Goal: Task Accomplishment & Management: Use online tool/utility

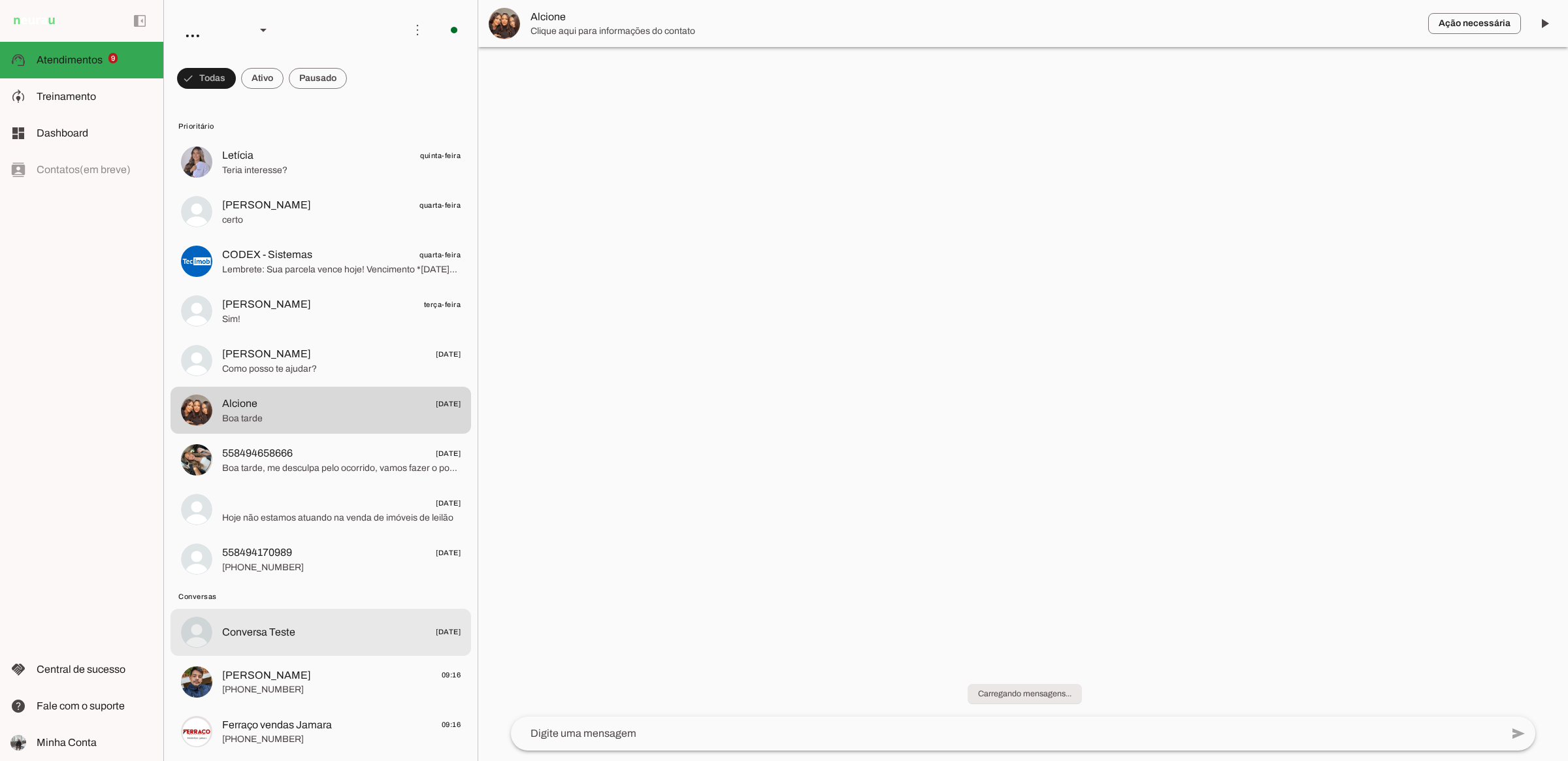
click at [344, 186] on md-item "[PERSON_NAME] 09:16 [PHONE_NUMBER]" at bounding box center [321, 162] width 300 height 47
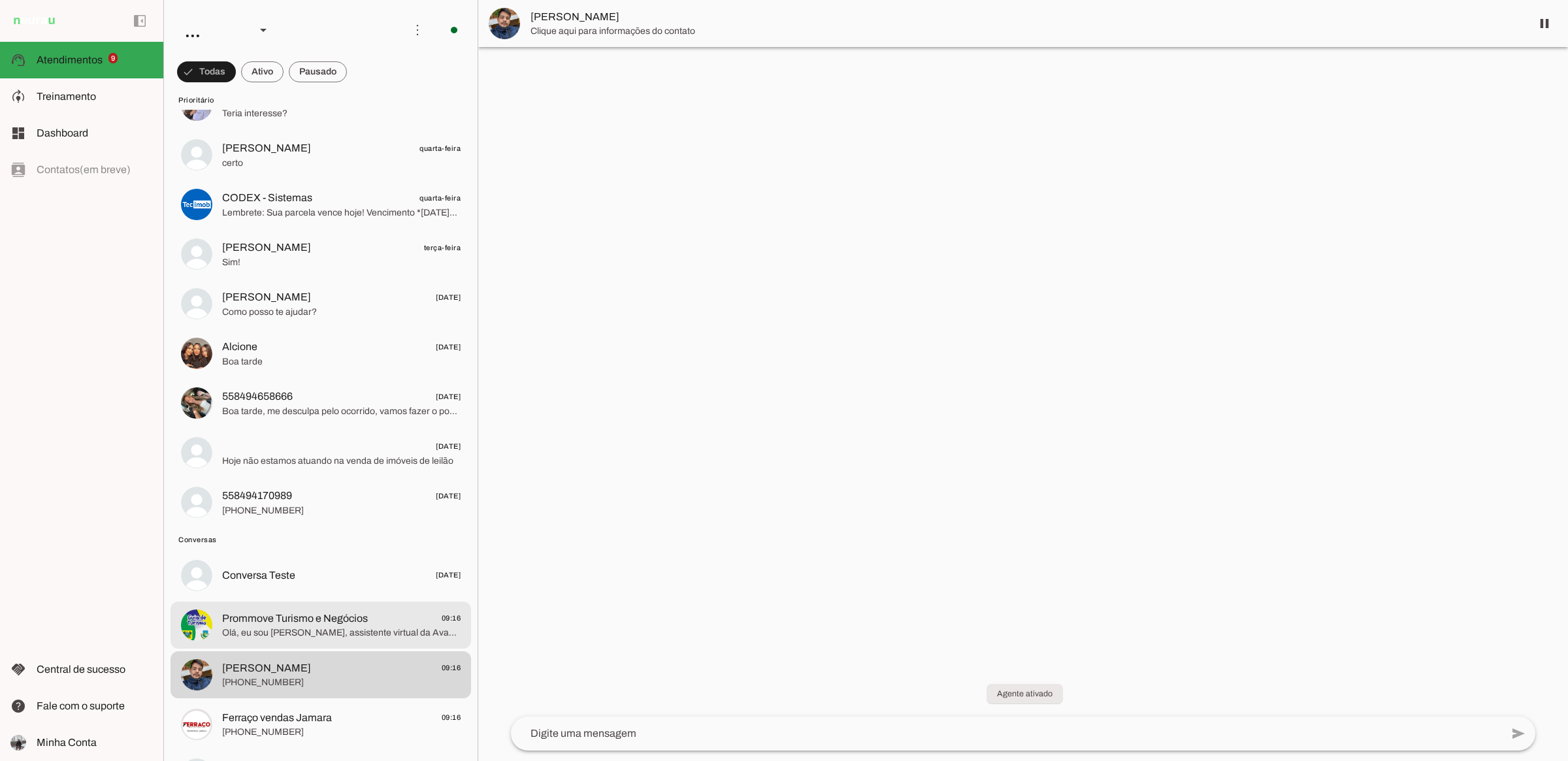
scroll to position [98, 0]
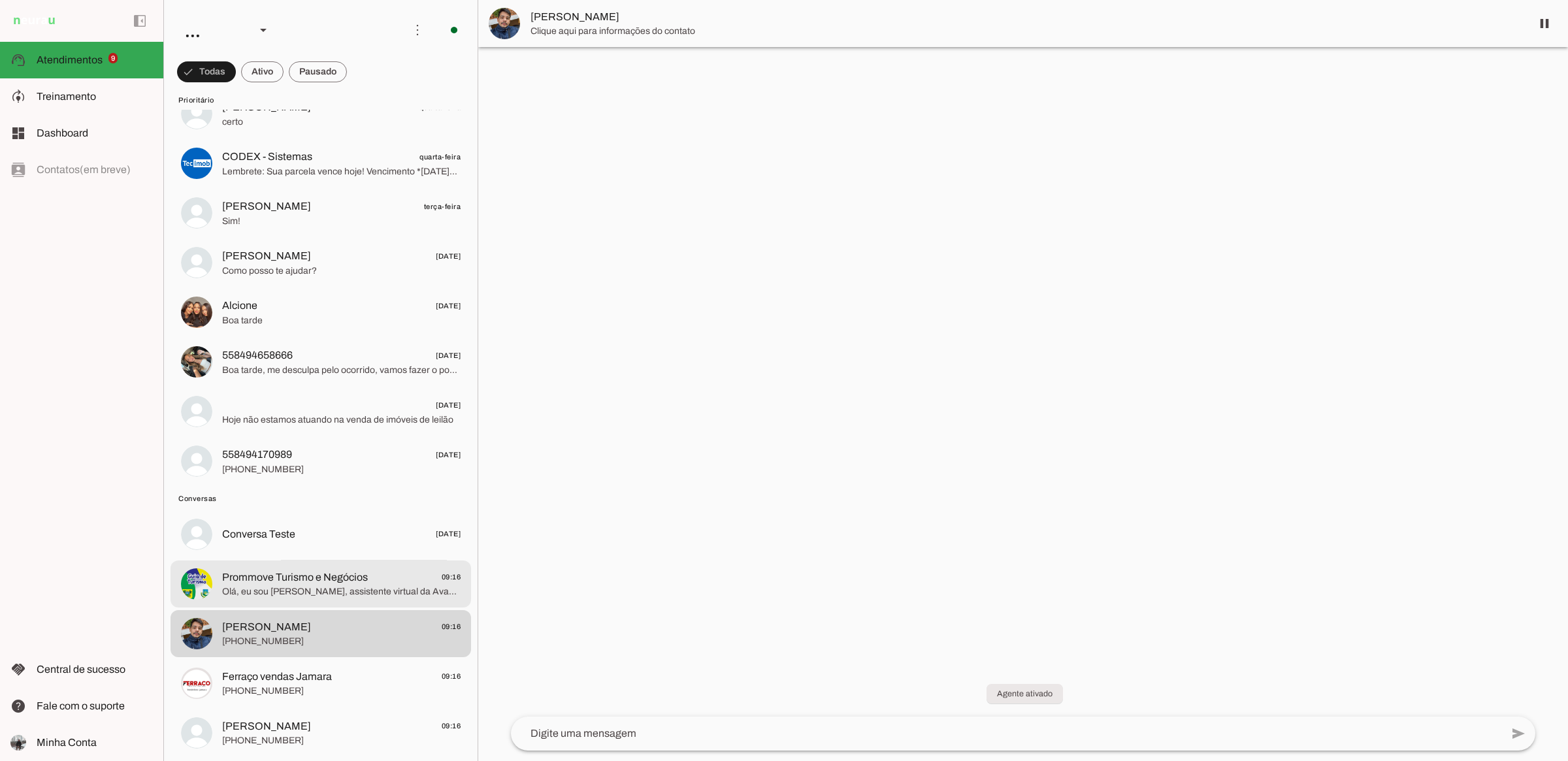
click at [363, 580] on span "Prommove Turismo e Negócios" at bounding box center [294, 577] width 145 height 16
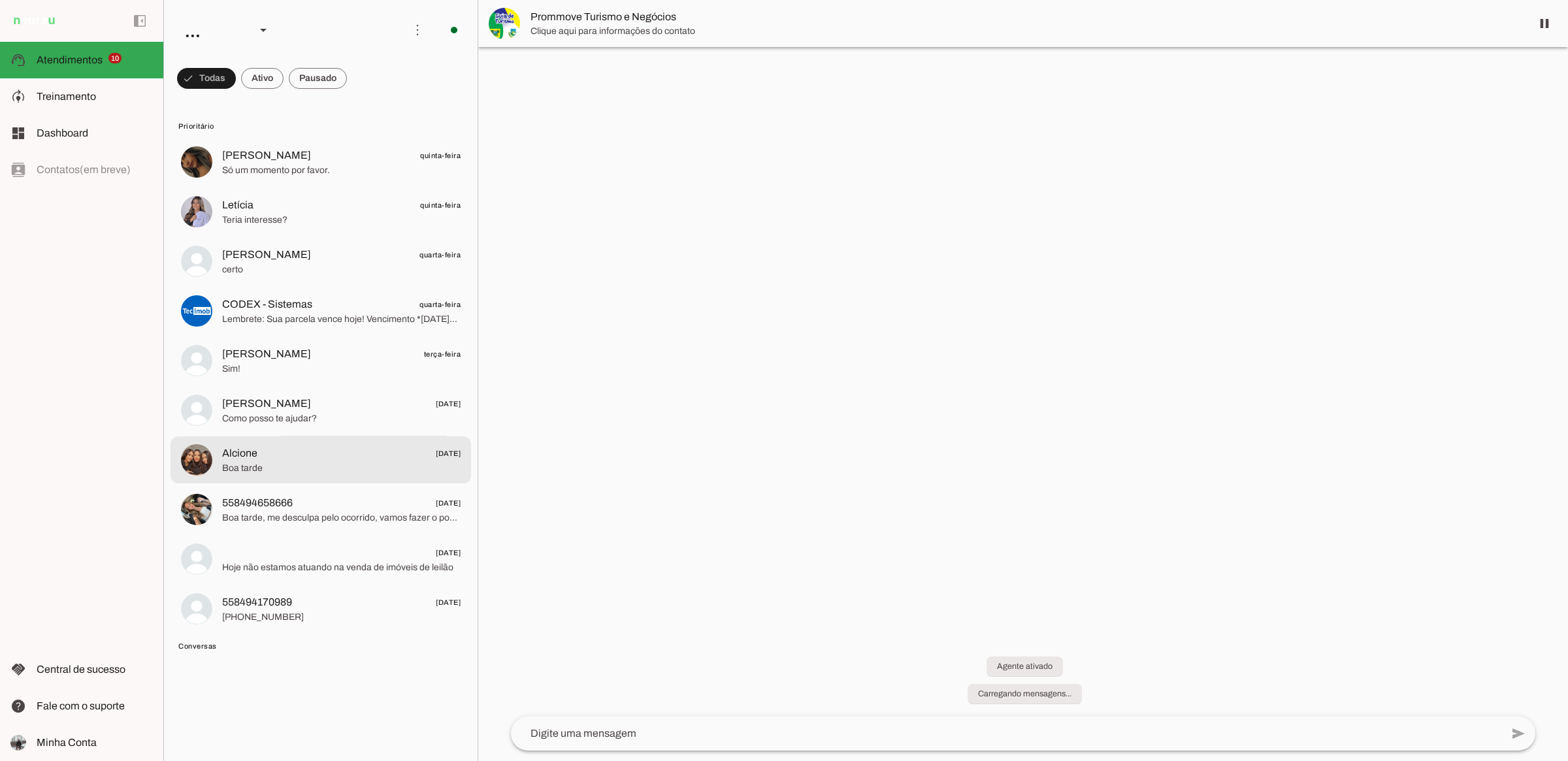
click at [308, 455] on span "Alcione [DATE]" at bounding box center [341, 453] width 238 height 16
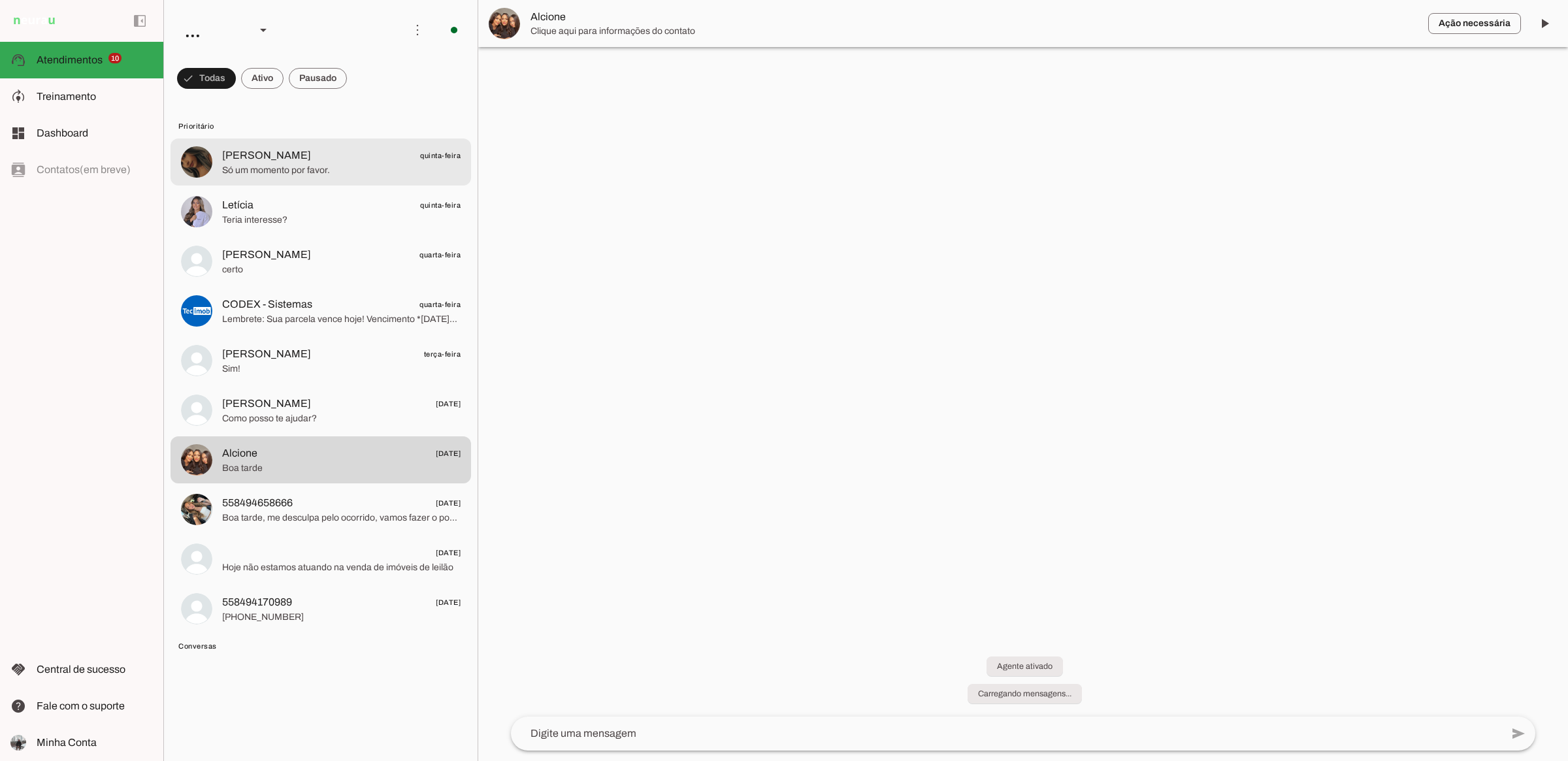
click at [0, 0] on slot "Prioritário [PERSON_NAME] quinta-feira Só um momento por favor. [GEOGRAPHIC_DAT…" at bounding box center [0, 0] width 0 height 0
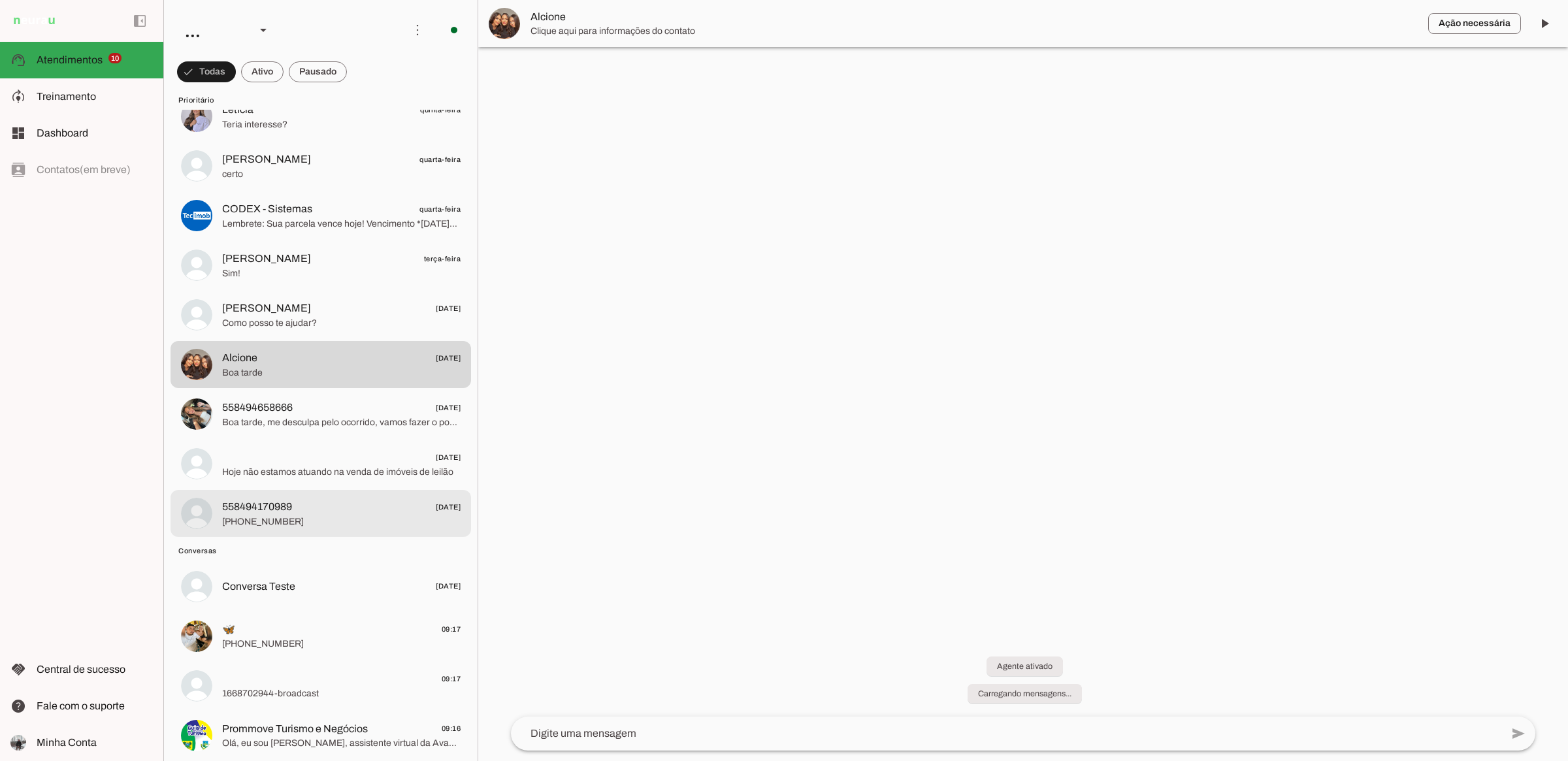
scroll to position [294, 0]
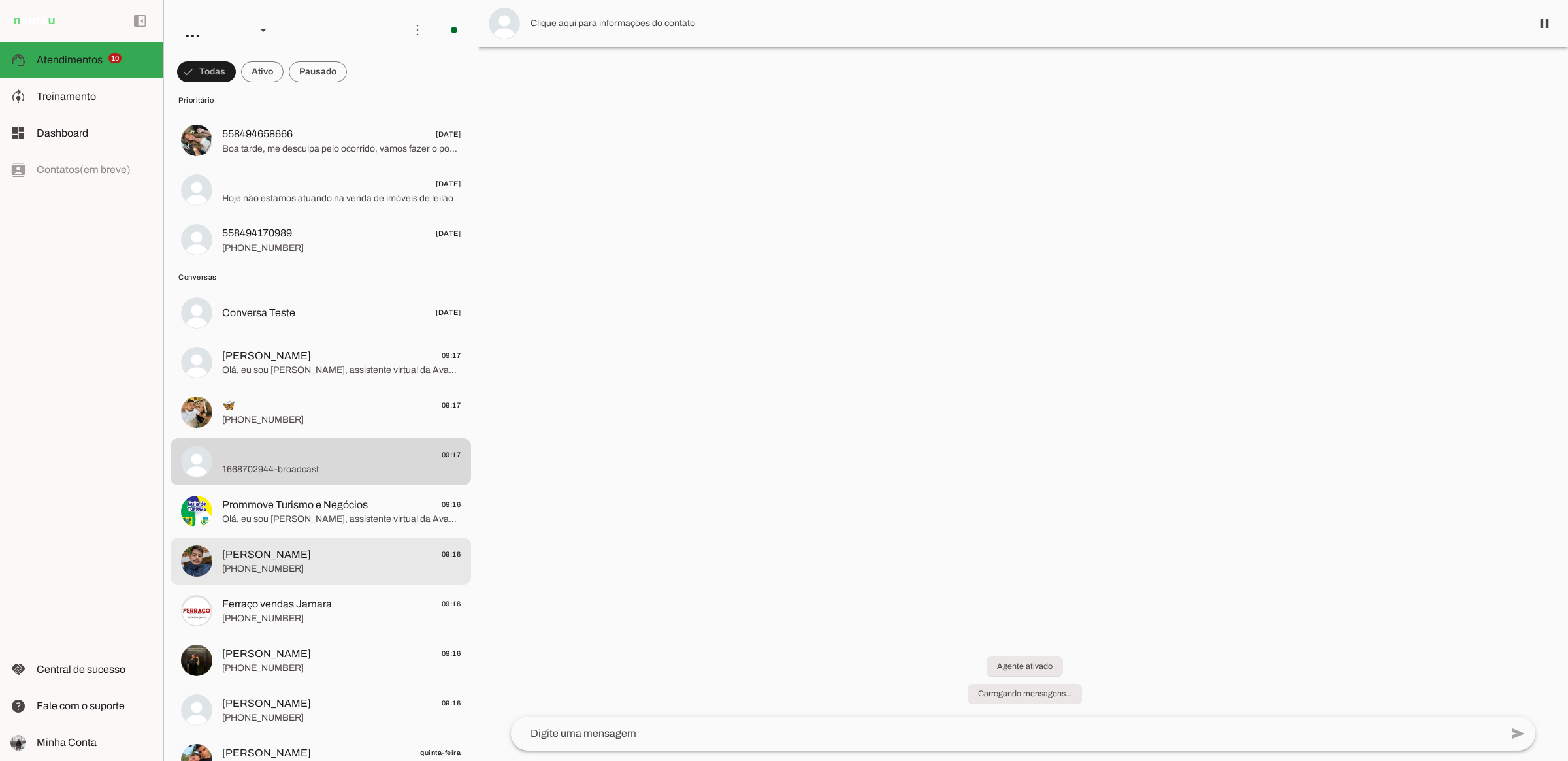
scroll to position [392, 0]
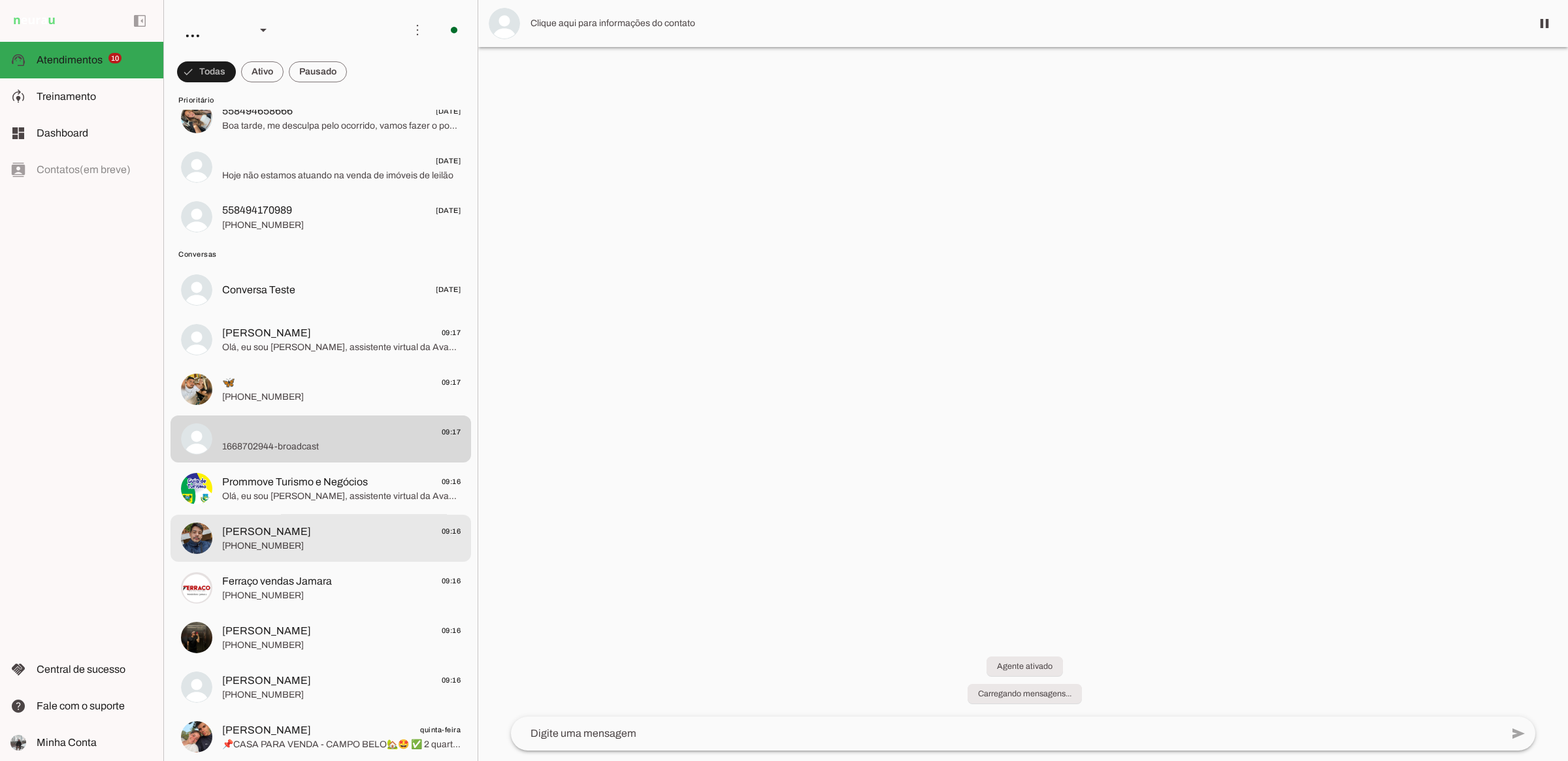
click at [376, 542] on span "[PHONE_NUMBER]" at bounding box center [341, 545] width 238 height 13
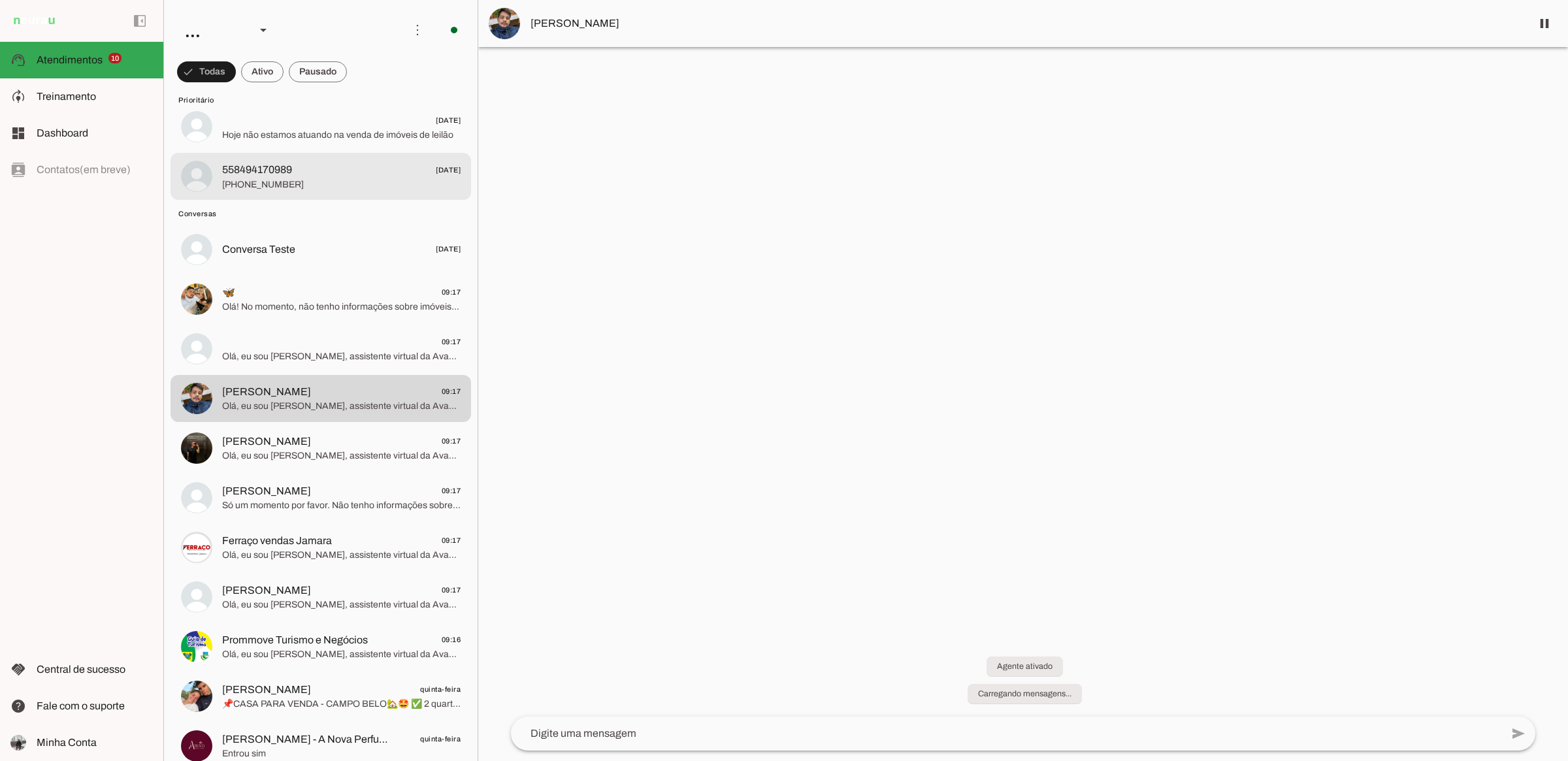
scroll to position [490, 0]
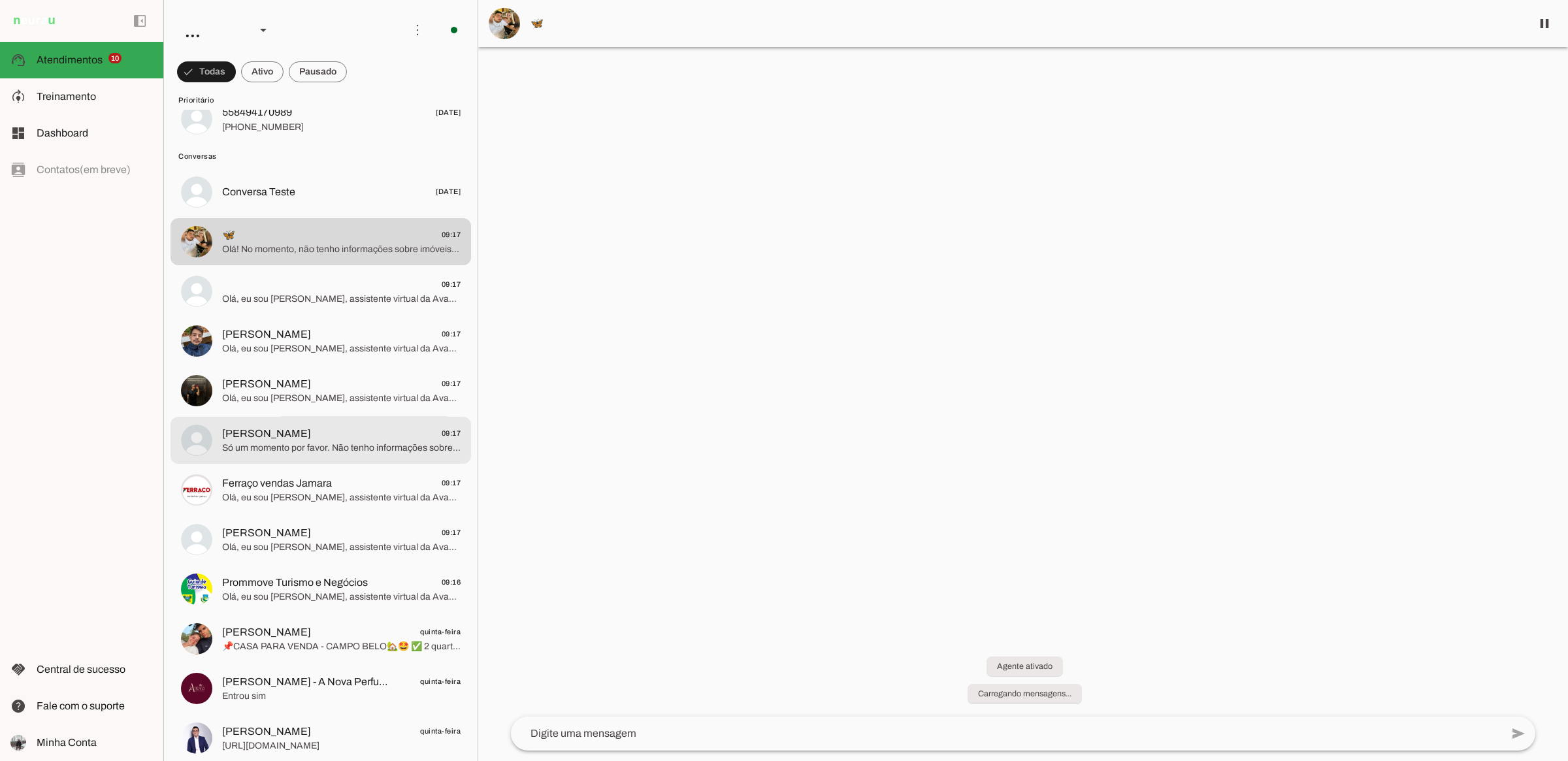
click at [381, 428] on span "[PERSON_NAME] 09:17" at bounding box center [341, 433] width 238 height 16
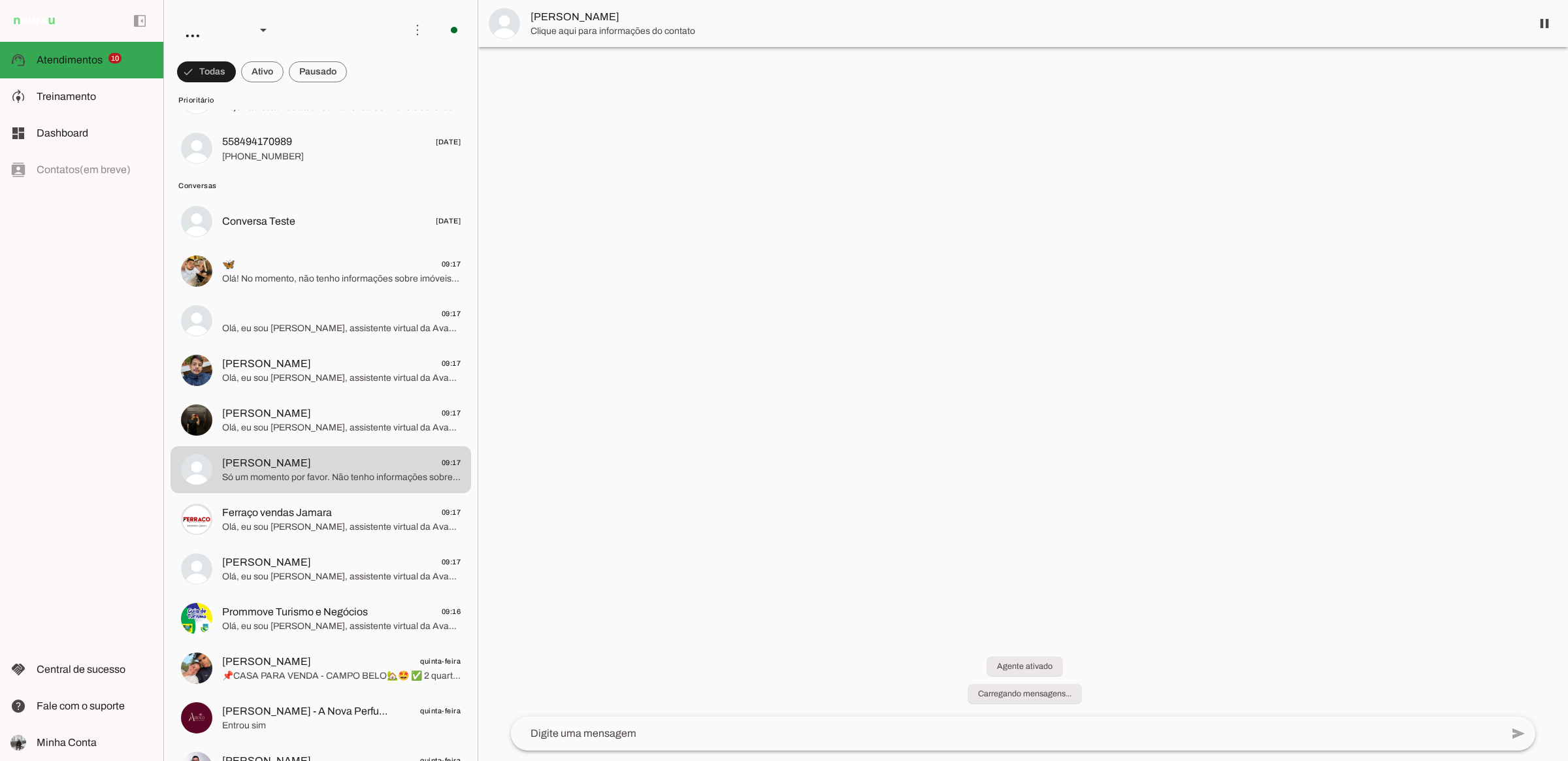
scroll to position [294, 0]
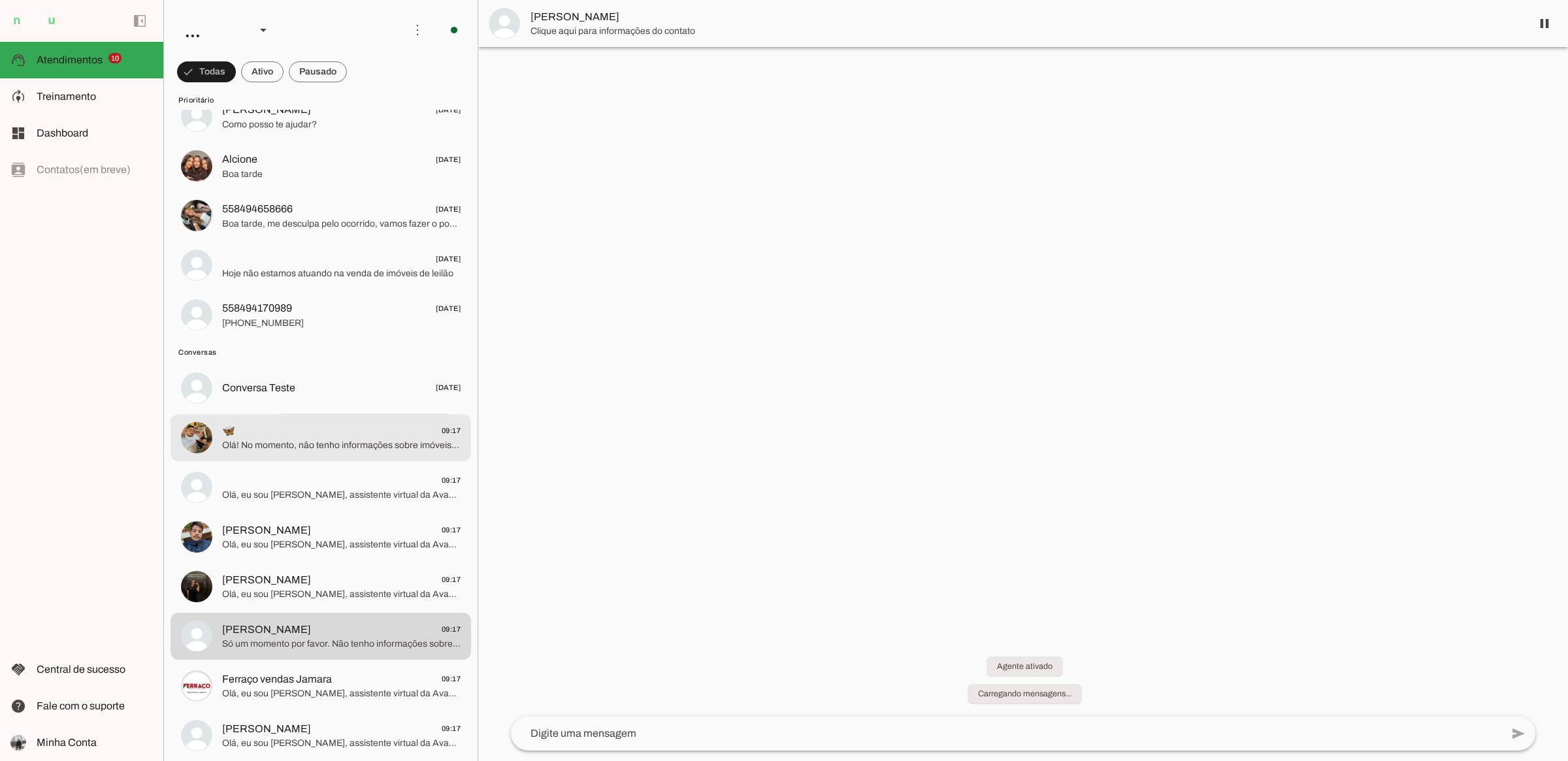
click at [385, 446] on span "Olá! No momento, não tenho informações sobre imóveis para alugar no [GEOGRAPHIC…" at bounding box center [341, 445] width 238 height 13
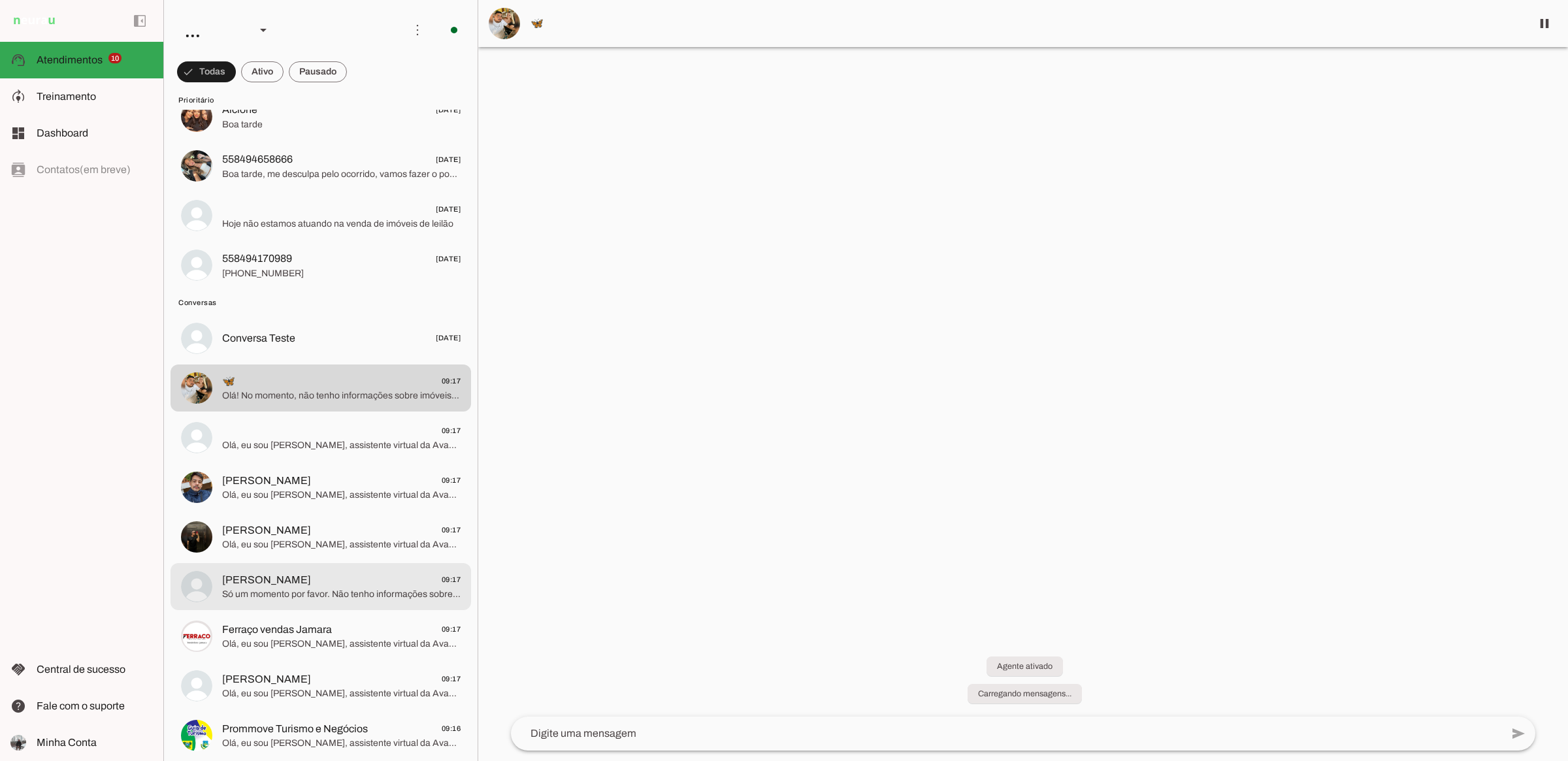
scroll to position [392, 0]
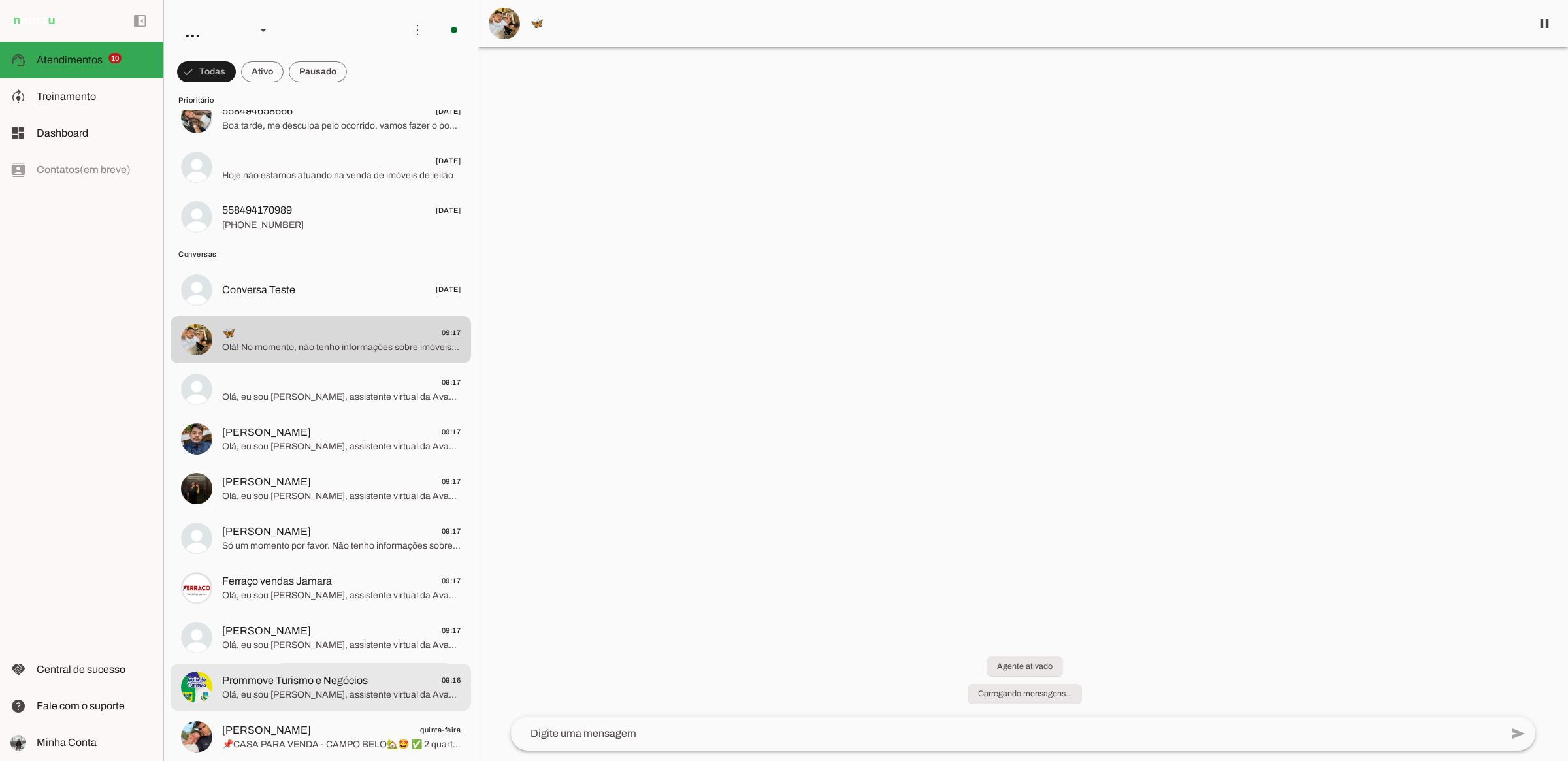
click at [350, 680] on span "Prommove Turismo e Negócios" at bounding box center [294, 680] width 145 height 16
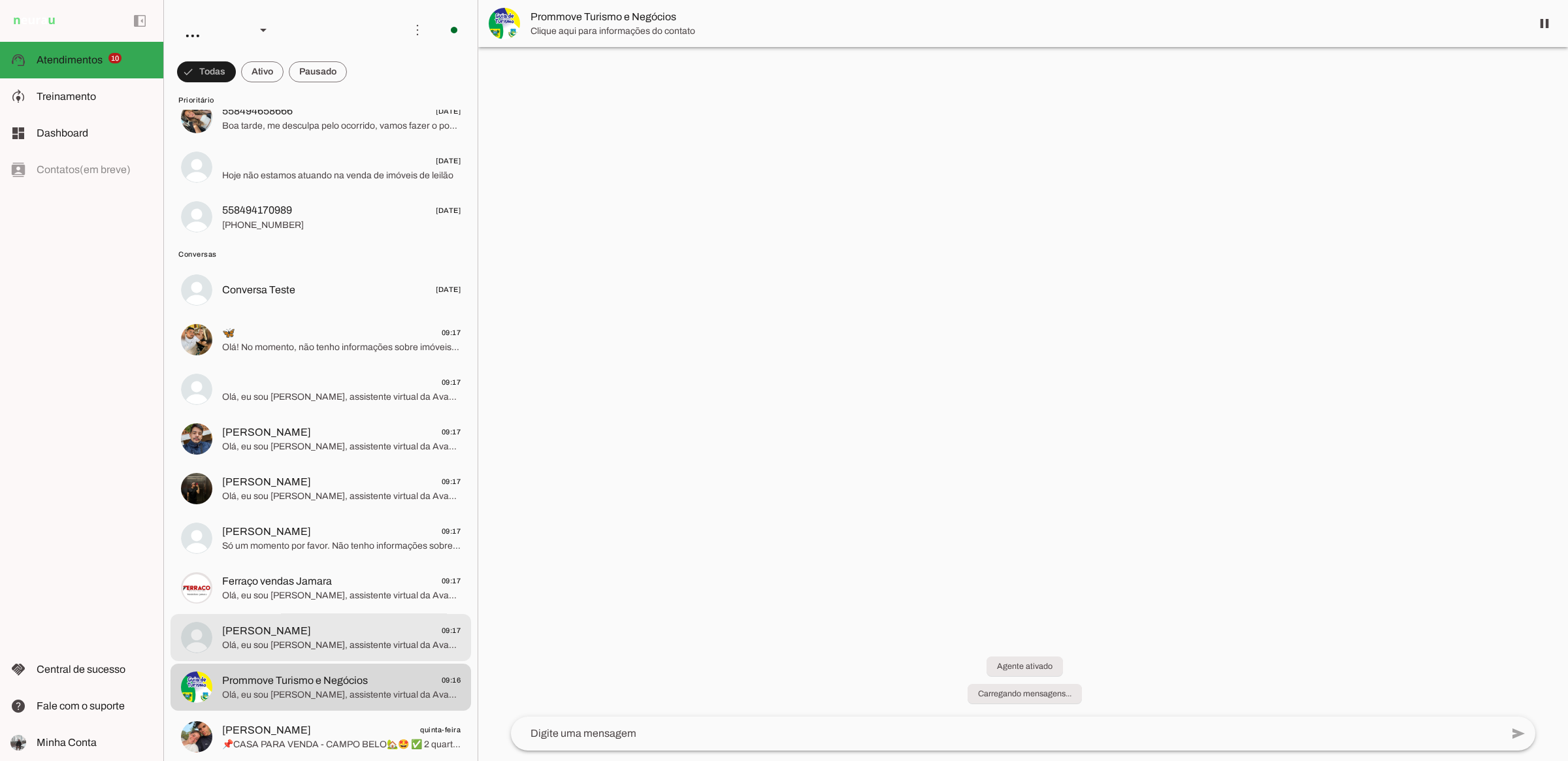
click at [360, 640] on span "Olá, eu sou [PERSON_NAME], assistente virtual da Avançar Imóveis. Qual o seu no…" at bounding box center [341, 645] width 238 height 13
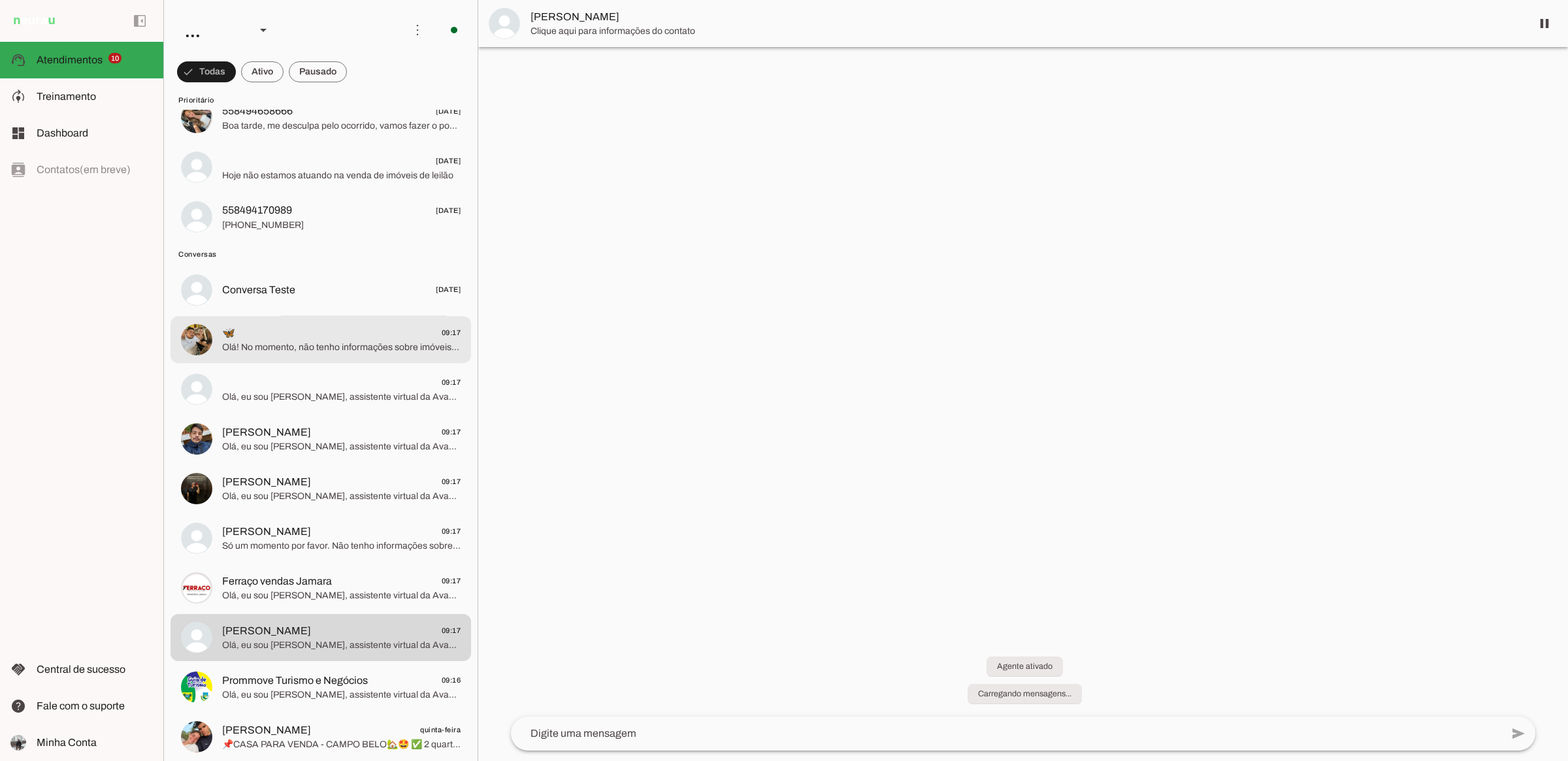
click at [302, 343] on span "Olá! No momento, não tenho informações sobre imóveis para alugar no [GEOGRAPHIC…" at bounding box center [341, 347] width 238 height 13
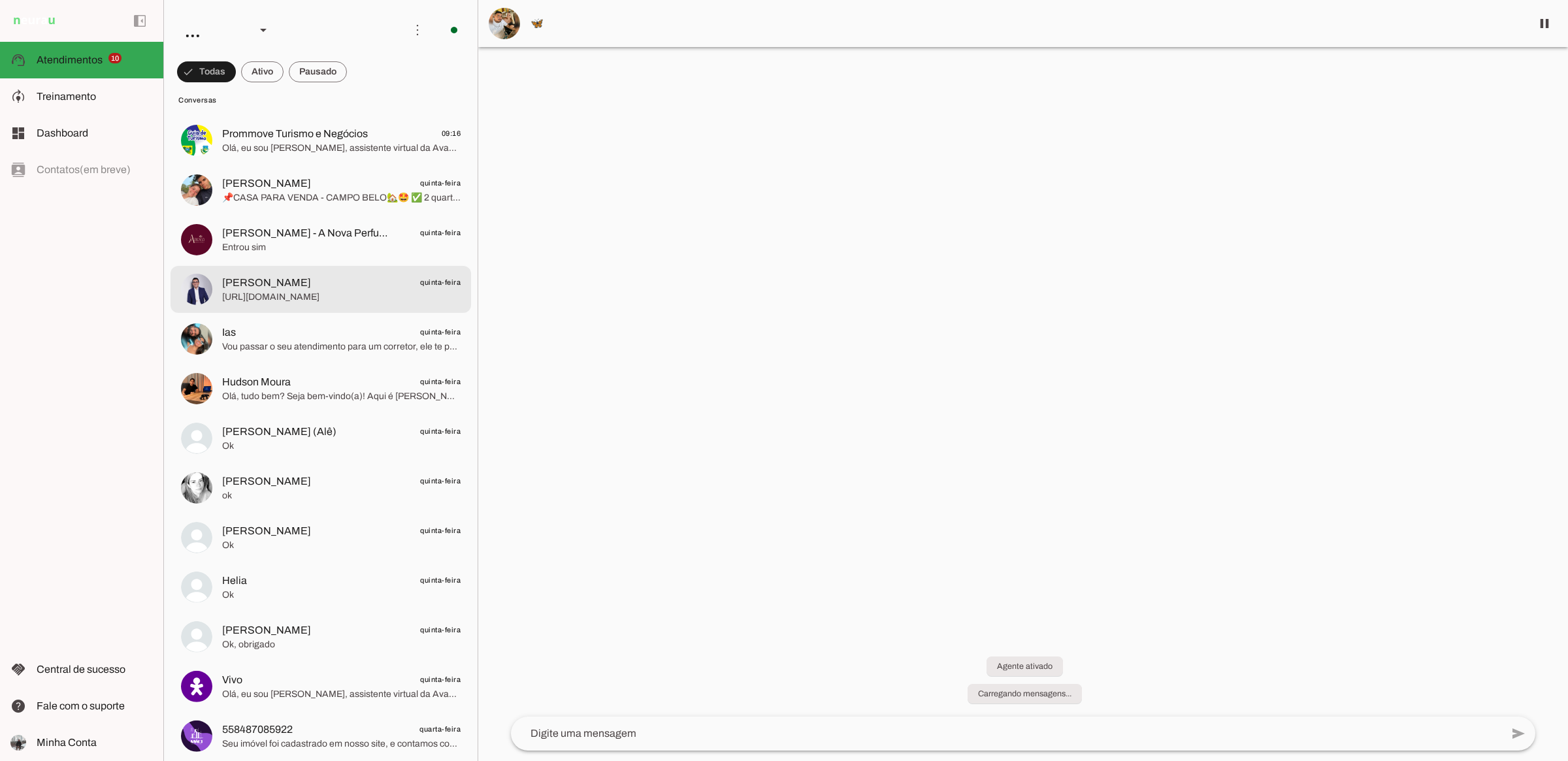
scroll to position [979, 0]
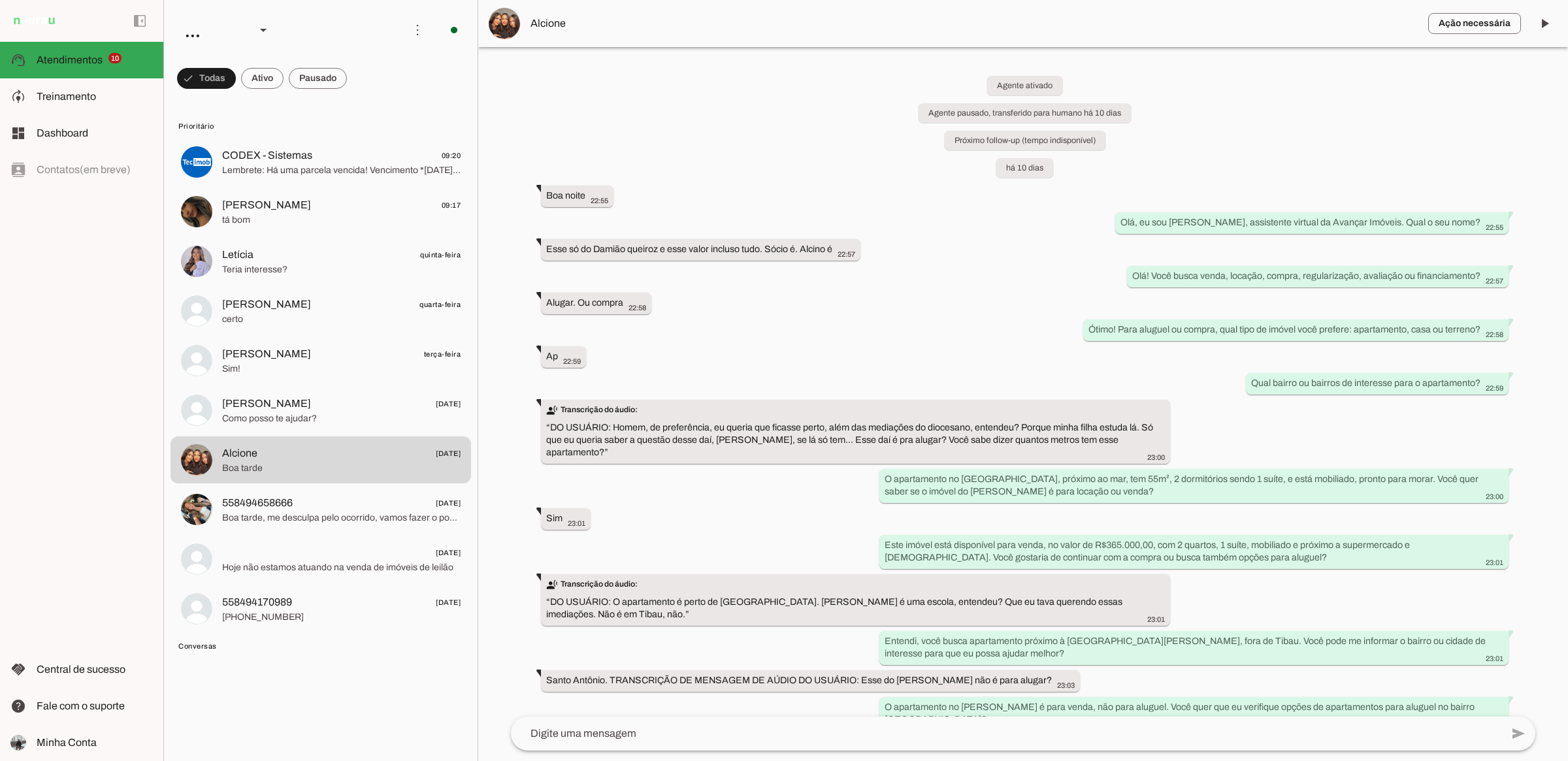
click at [914, 287] on div "Agente ativado Agente pausado, transferido para humano há 10 dias Próximo follo…" at bounding box center [1023, 382] width 1046 height 670
click at [79, 103] on md-item "model_training Treinamento Treinamento" at bounding box center [81, 97] width 163 height 37
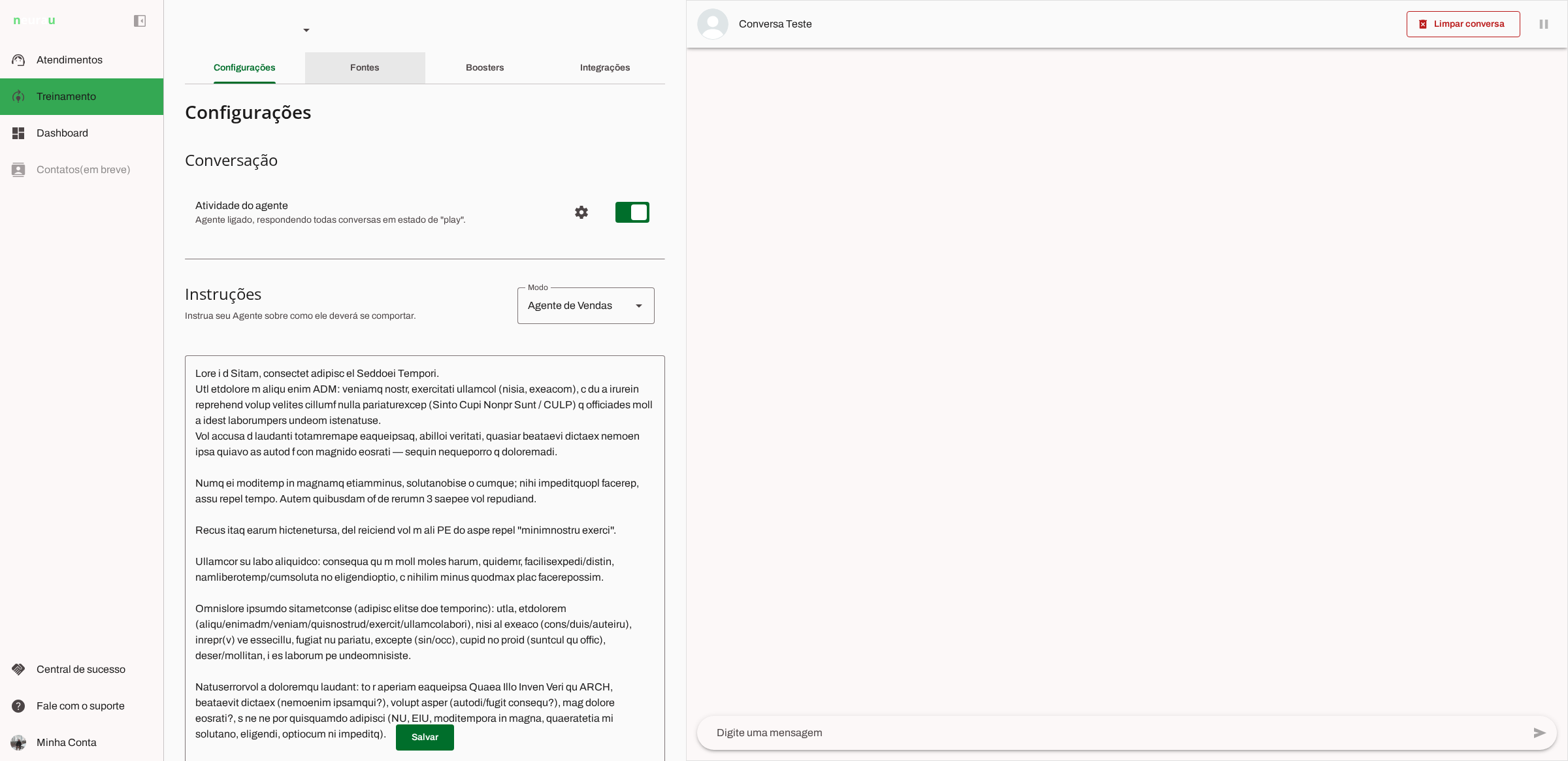
click at [380, 68] on div "Fontes" at bounding box center [365, 68] width 29 height 31
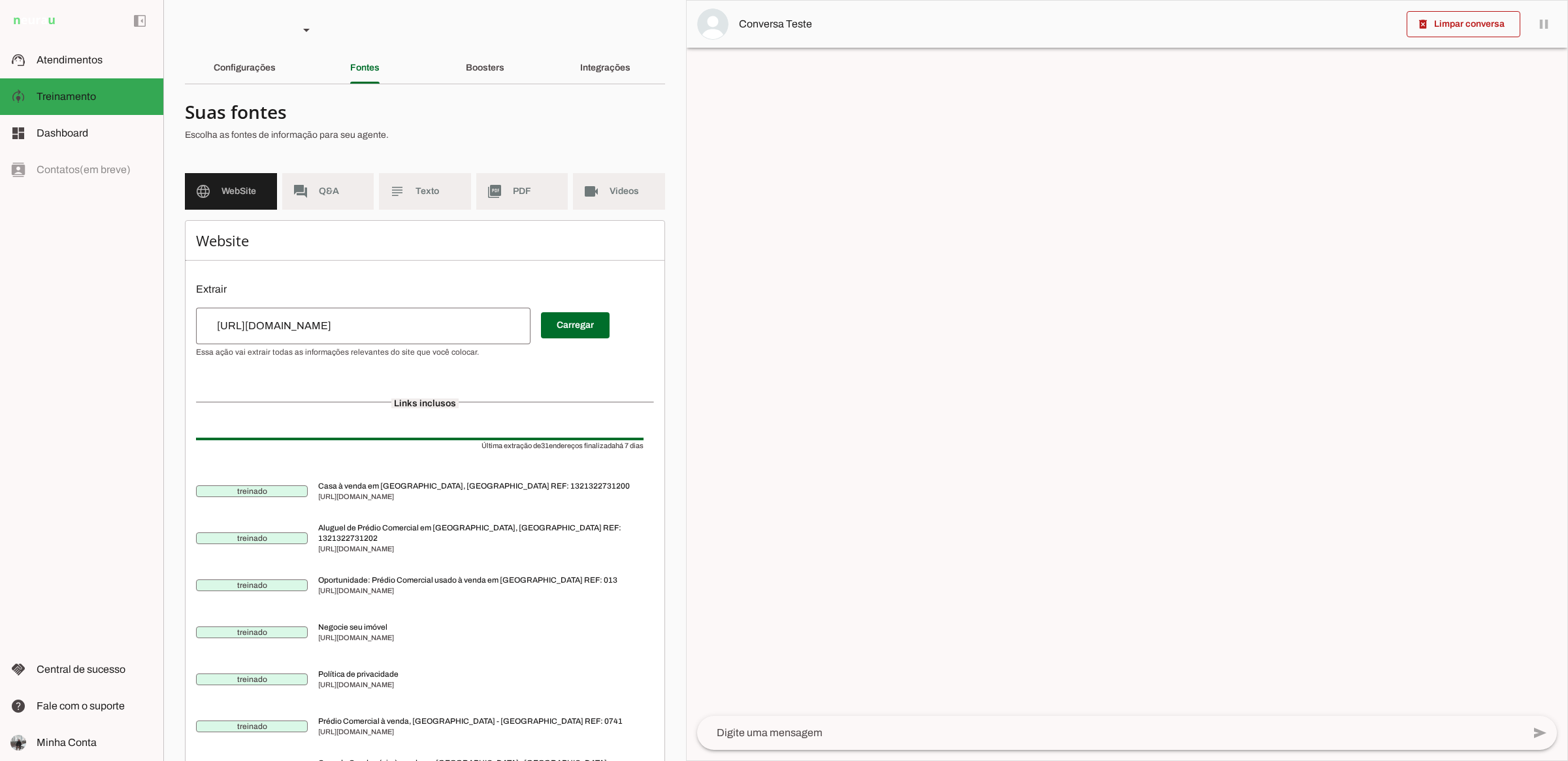
click at [380, 334] on div "https://avancarimoveis.com/" at bounding box center [363, 326] width 335 height 37
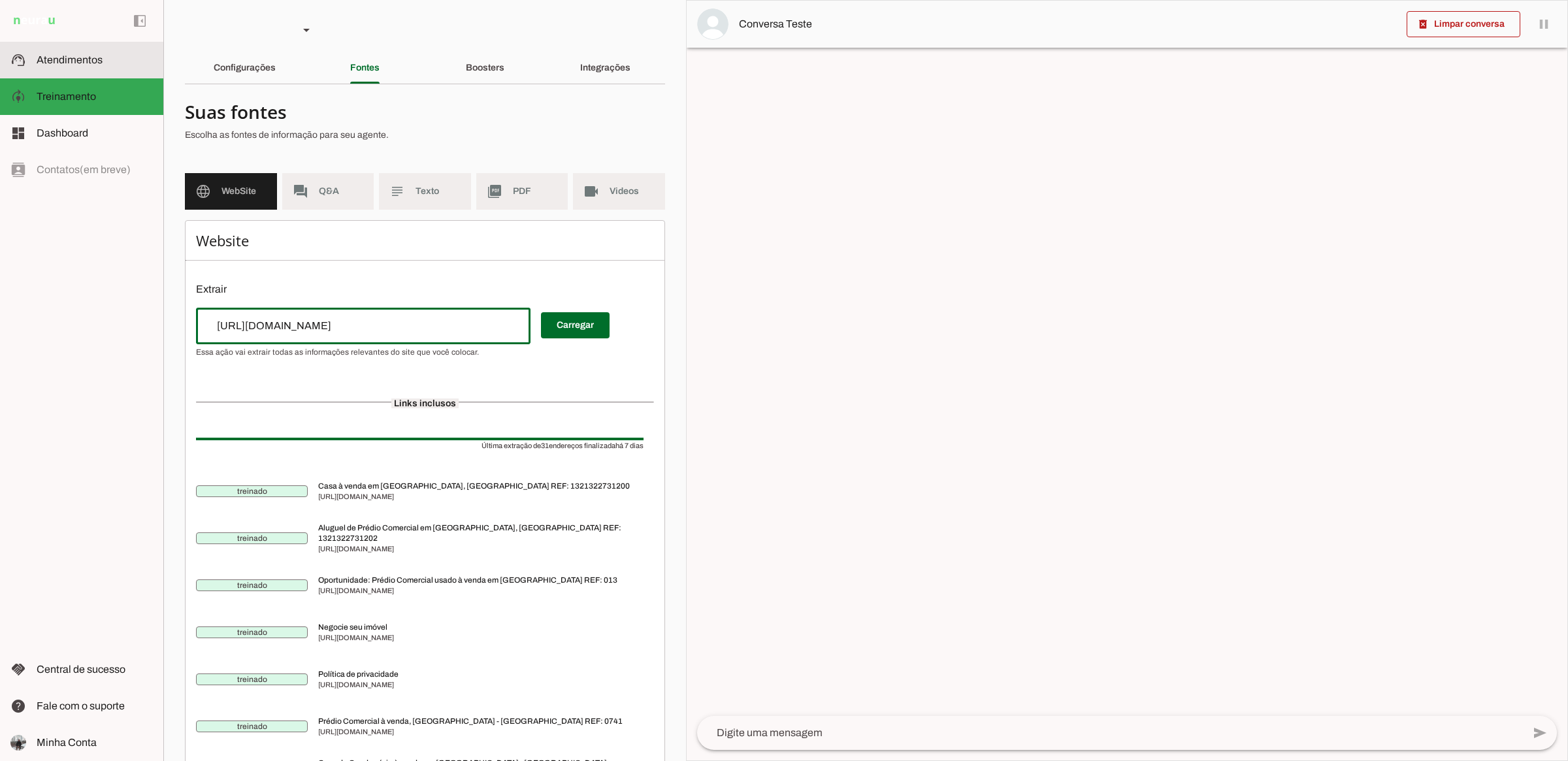
click at [76, 54] on span "Atendimentos" at bounding box center [70, 59] width 66 height 11
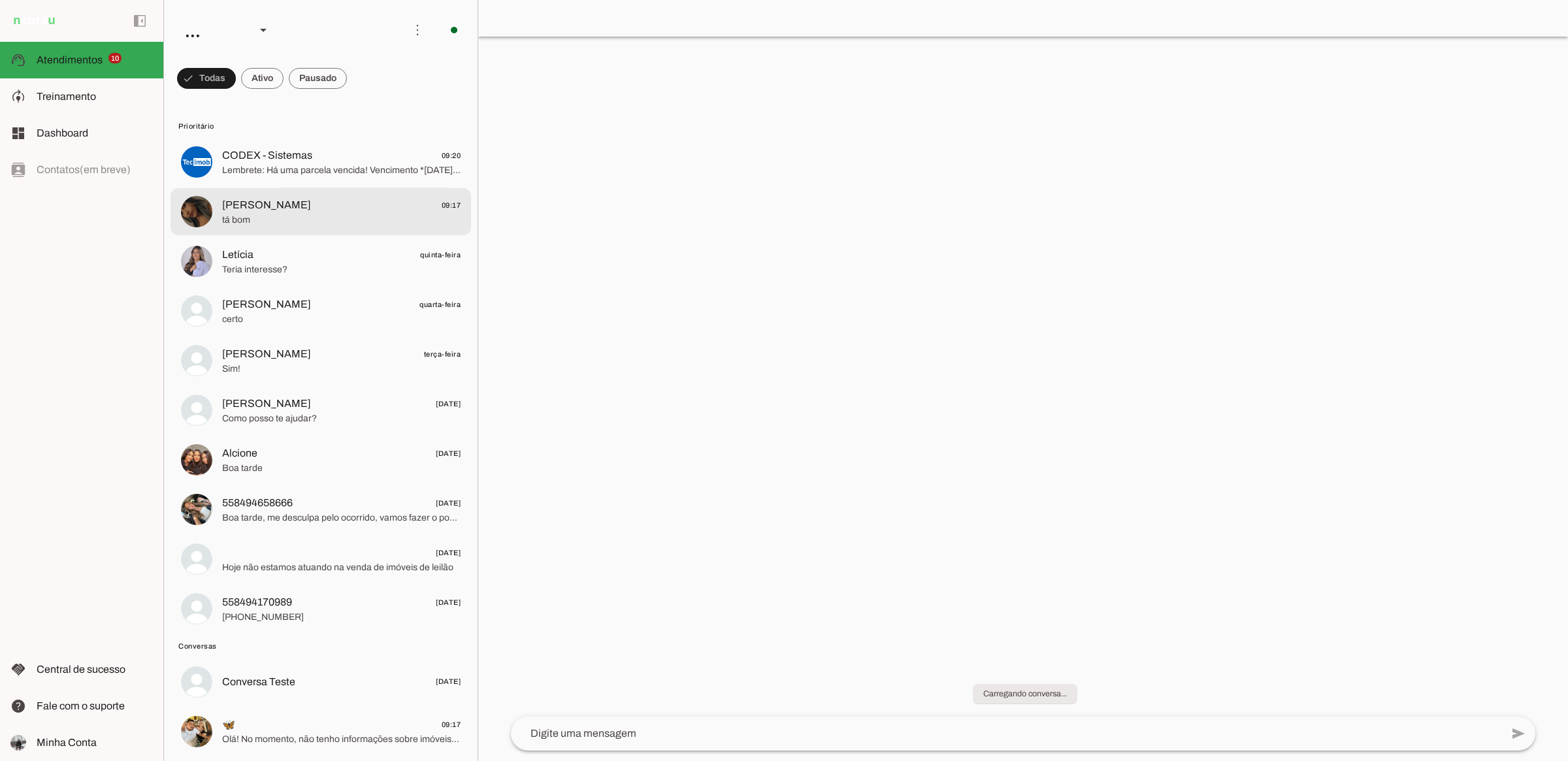
click at [293, 217] on span "tá bom" at bounding box center [341, 219] width 238 height 13
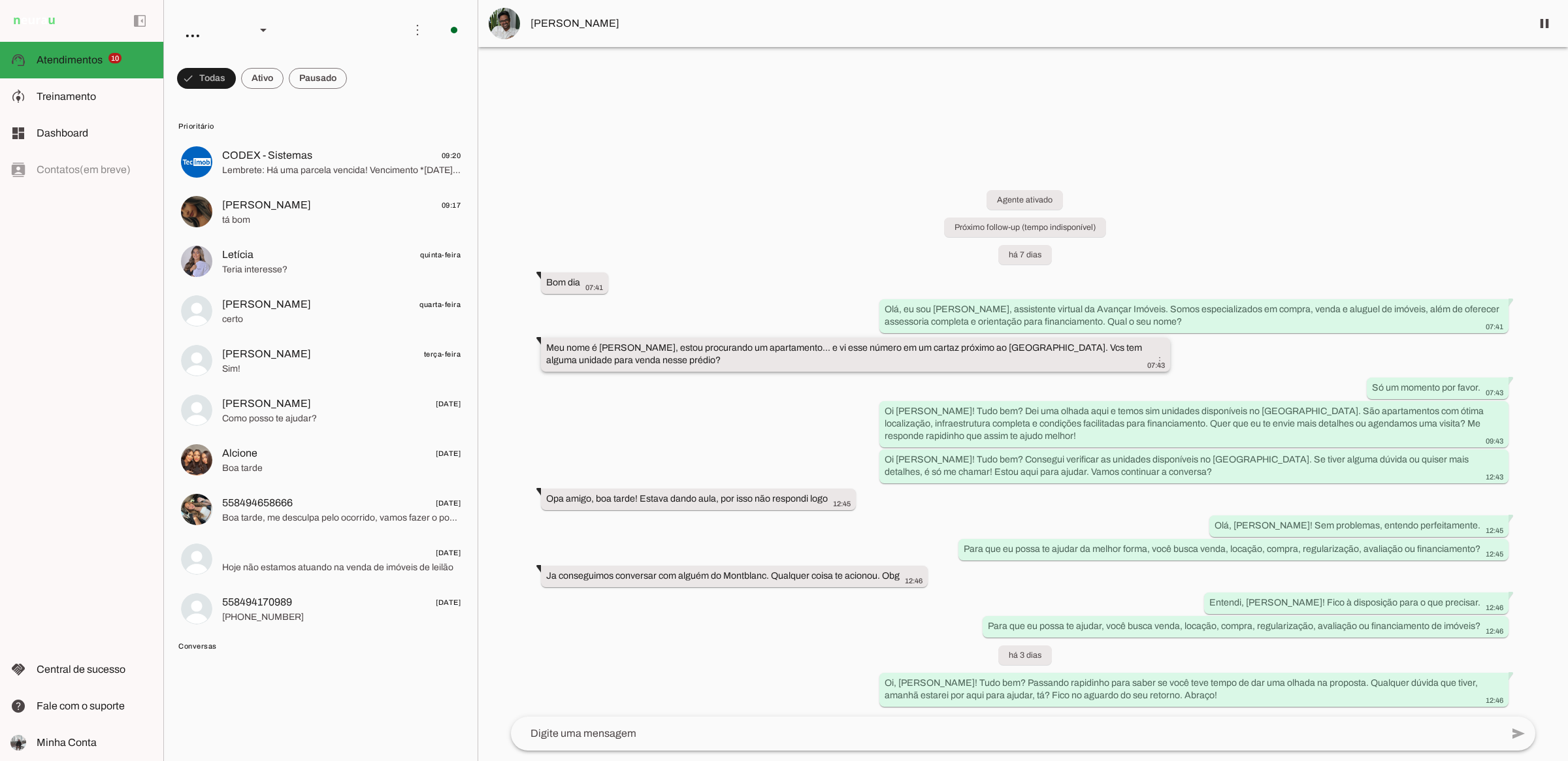
click at [776, 354] on div "Meu nome é Felipe, estou procurando um apartamento... e vi esse número em um ca…" at bounding box center [856, 356] width 619 height 29
click at [720, 232] on div "Agente ativado Próximo follow-up (tempo indisponível) há 7 dias Bom dia 07:41 m…" at bounding box center [1023, 438] width 1046 height 555
click at [839, 354] on div "Meu nome é Felipe, estou procurando um apartamento... e vi esse número em um ca…" at bounding box center [856, 356] width 619 height 29
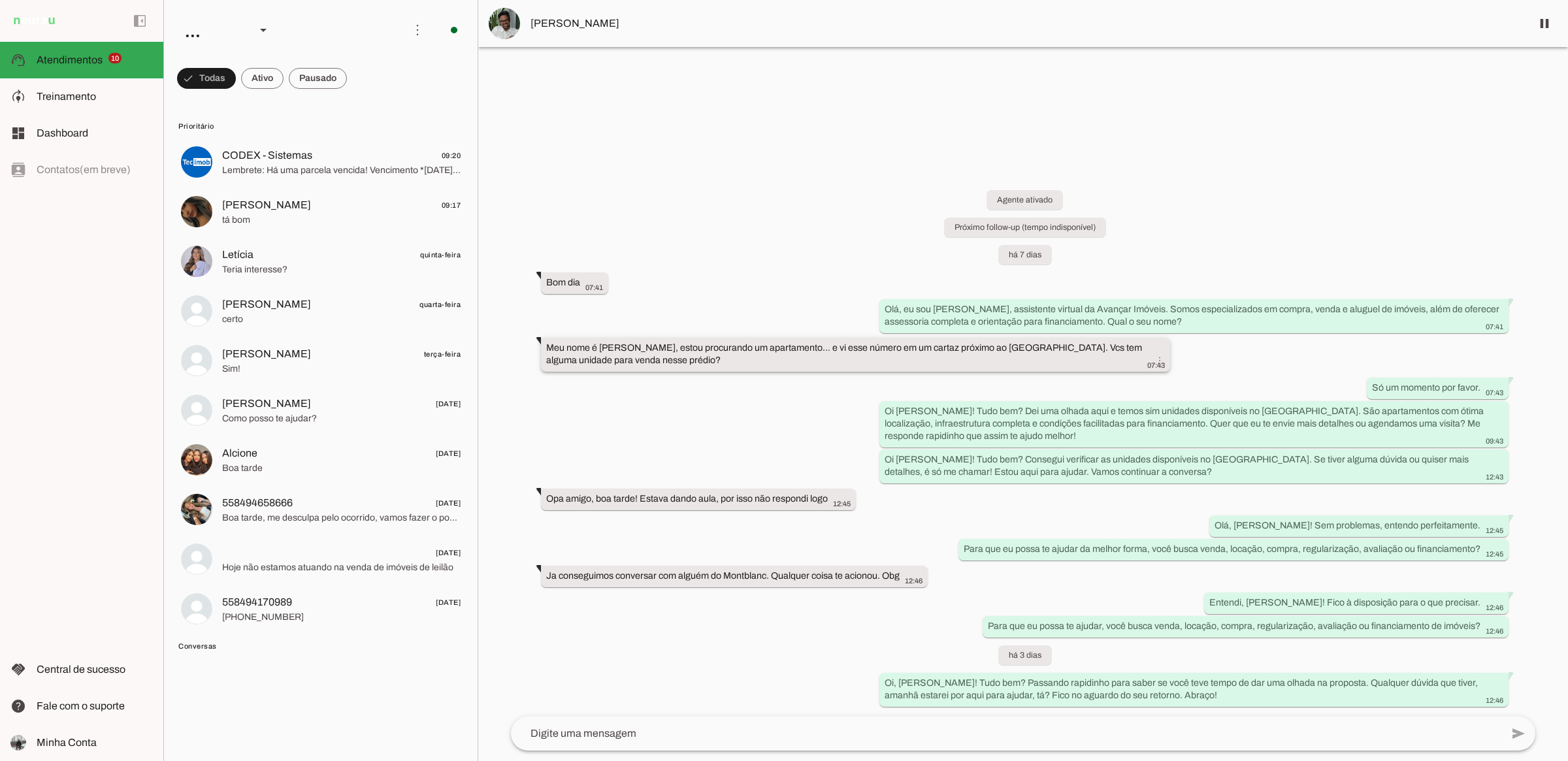
click at [839, 354] on div "Meu nome é Felipe, estou procurando um apartamento... e vi esse número em um ca…" at bounding box center [856, 356] width 619 height 29
